Goal: Task Accomplishment & Management: Manage account settings

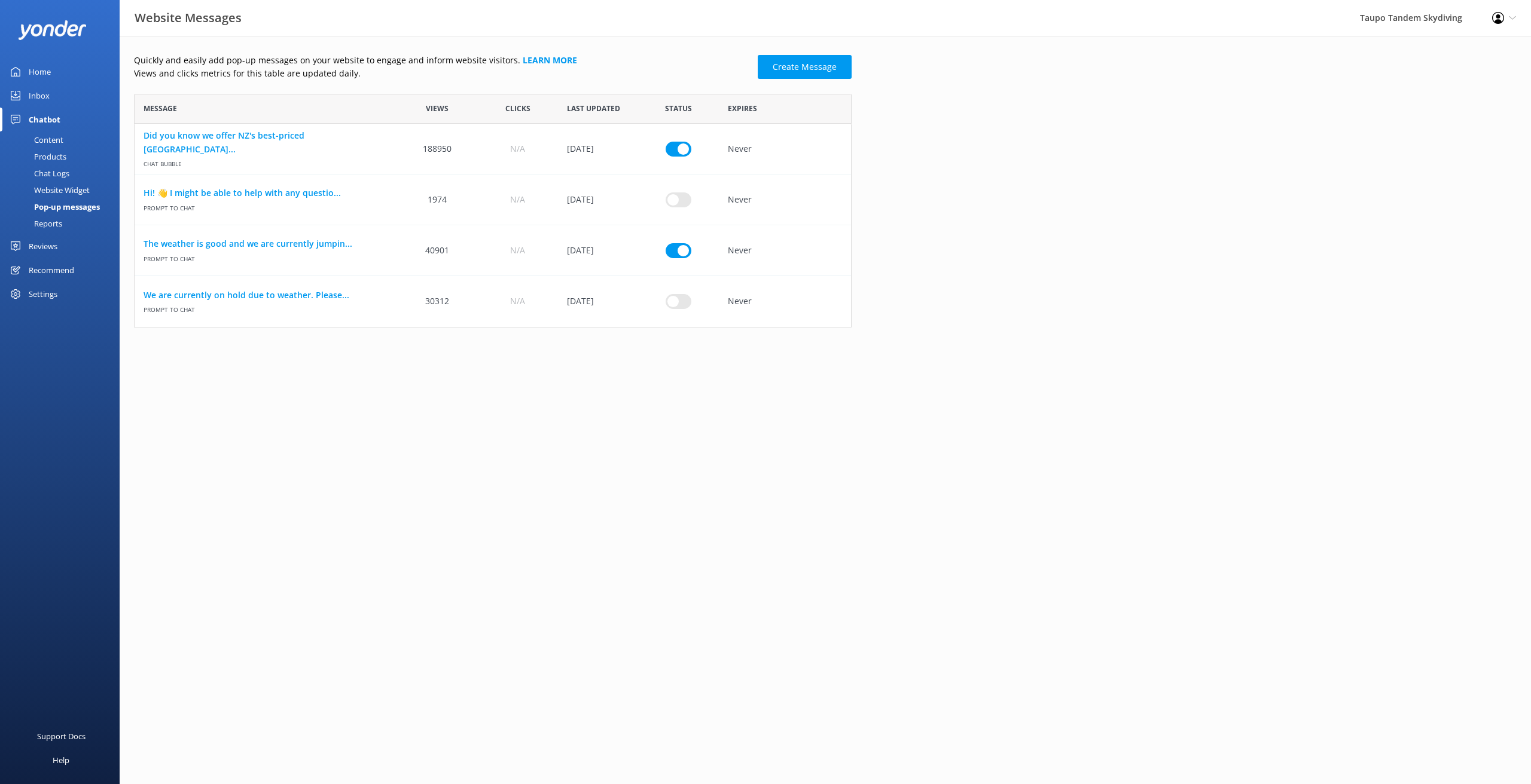
scroll to position [234, 717]
click at [253, 242] on link "The weather is good and we are currently jumpin..." at bounding box center [265, 244] width 244 height 13
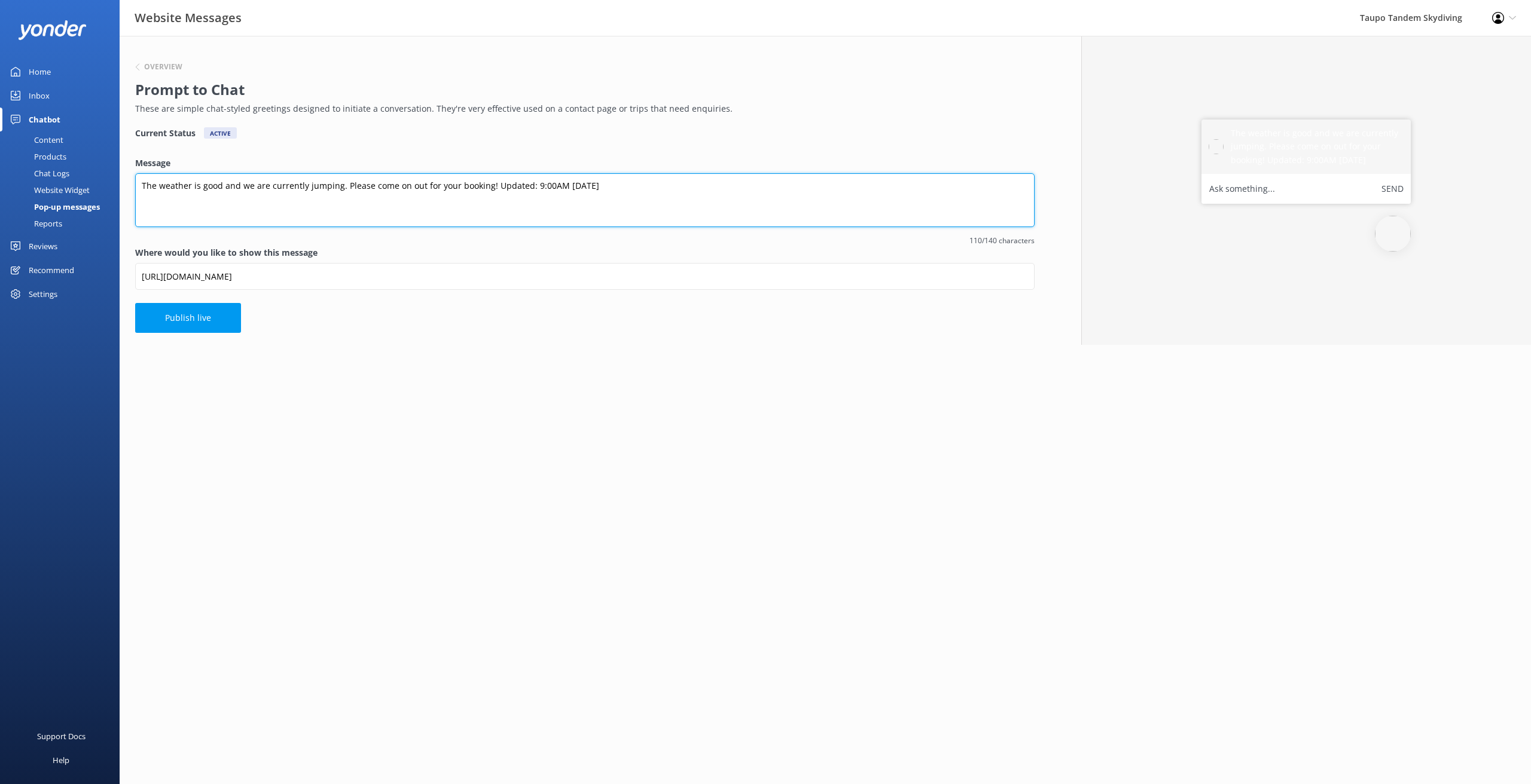
click at [560, 181] on textarea "The weather is good and we are currently jumping. Please come on out for your b…" at bounding box center [585, 200] width 900 height 53
